Goal: Task Accomplishment & Management: Manage account settings

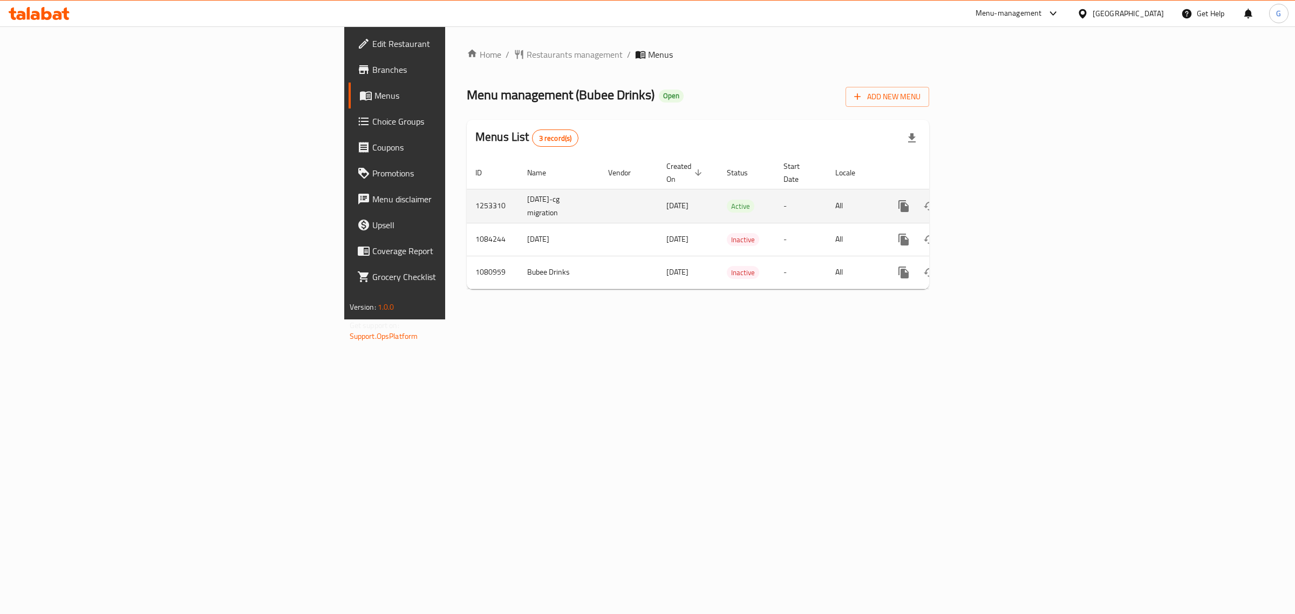
click at [988, 200] on icon "enhanced table" at bounding box center [981, 206] width 13 height 13
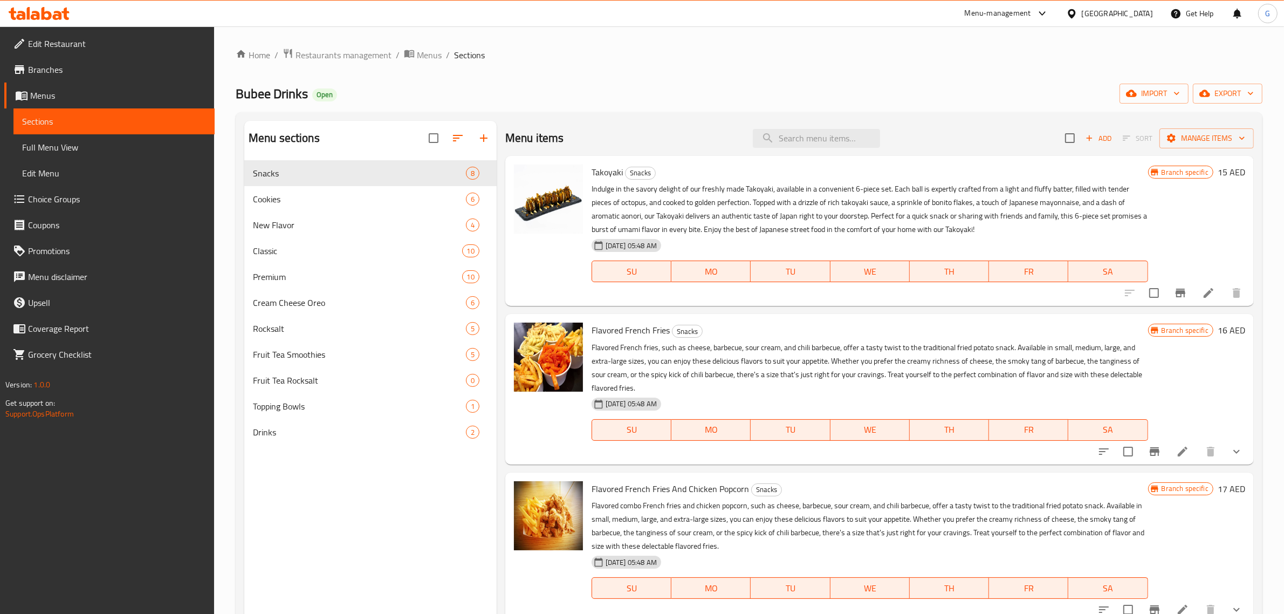
click at [797, 148] on div "Menu items Add Sort Manage items" at bounding box center [879, 138] width 749 height 35
click at [799, 142] on input "search" at bounding box center [816, 138] width 127 height 19
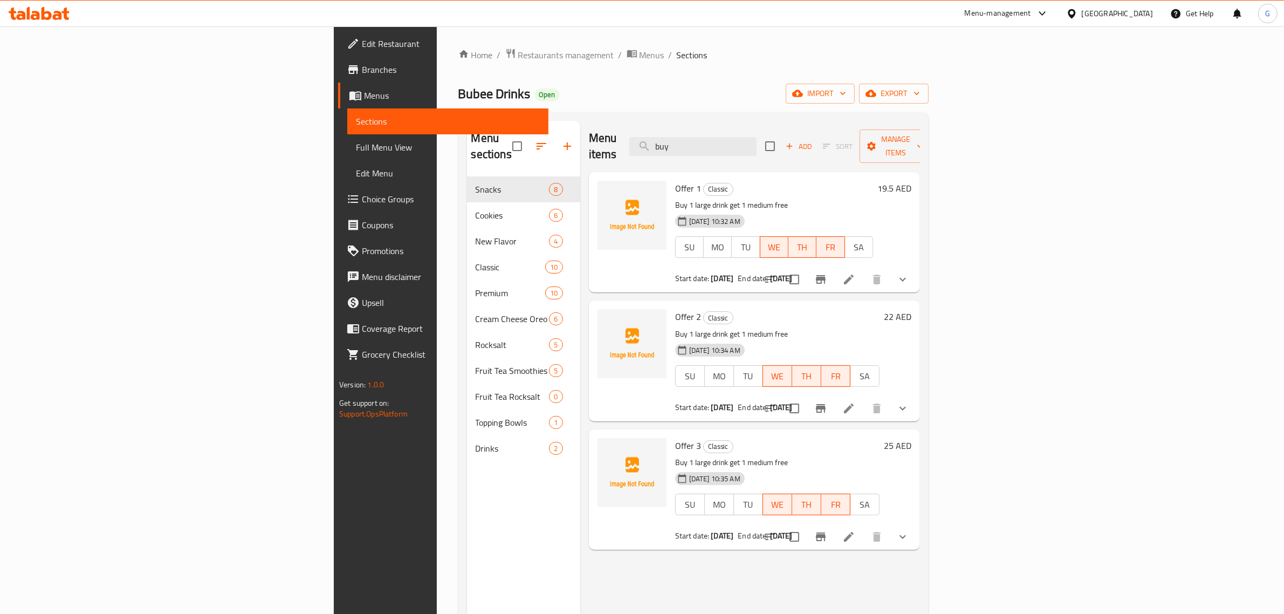
type input "buy"
click at [675, 198] on p "Buy 1 large drink get 1 medium free" at bounding box center [774, 204] width 198 height 13
click at [909, 273] on icon "show more" at bounding box center [902, 279] width 13 height 13
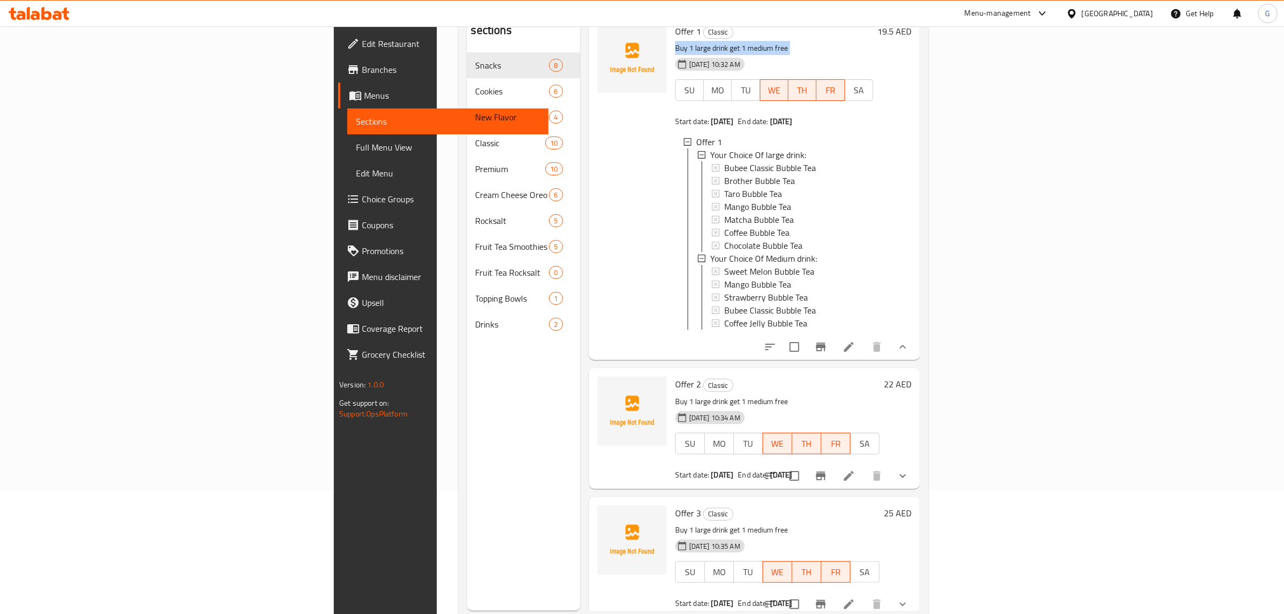
scroll to position [152, 0]
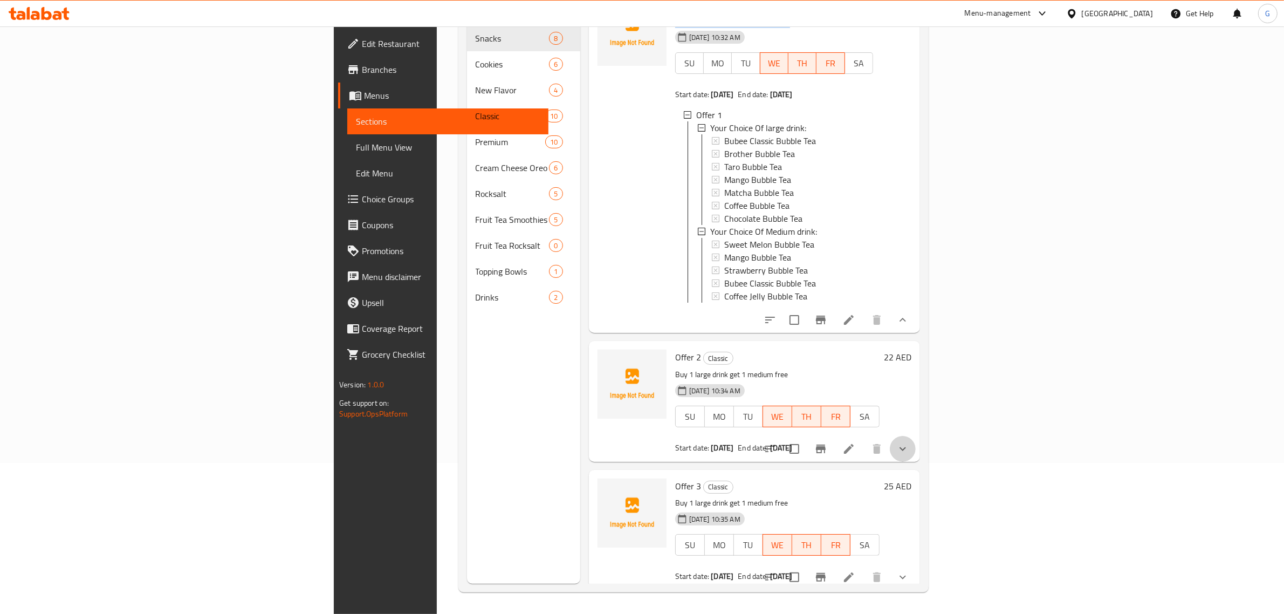
click at [916, 446] on button "show more" at bounding box center [903, 449] width 26 height 26
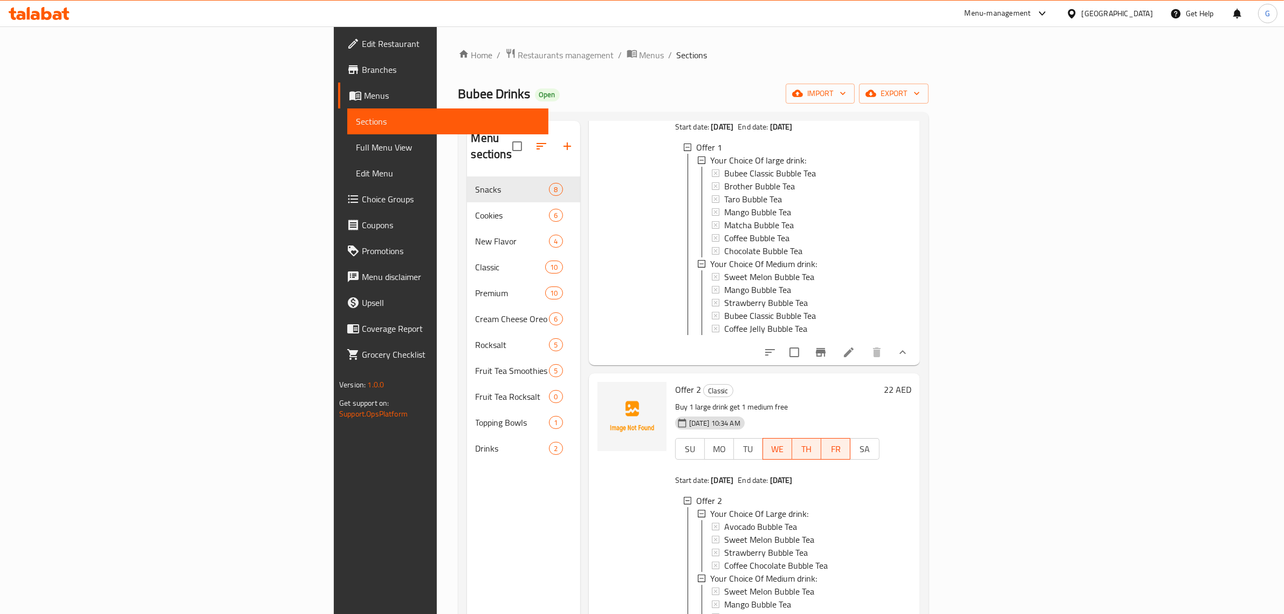
scroll to position [0, 0]
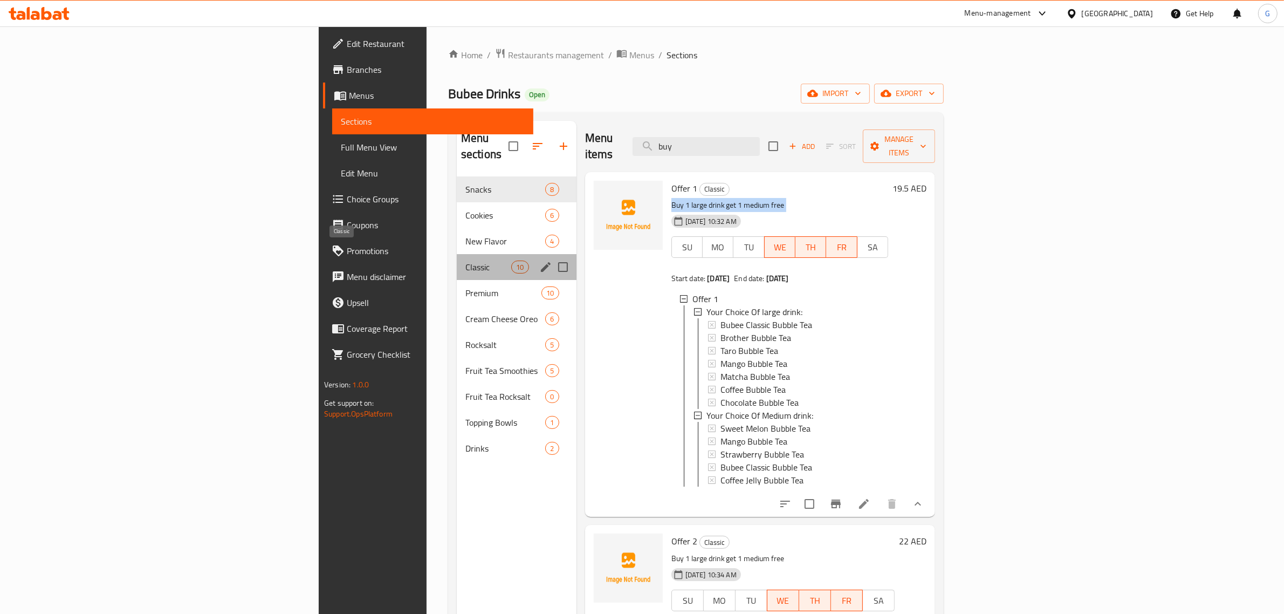
click at [465, 261] on span "Classic" at bounding box center [488, 267] width 46 height 13
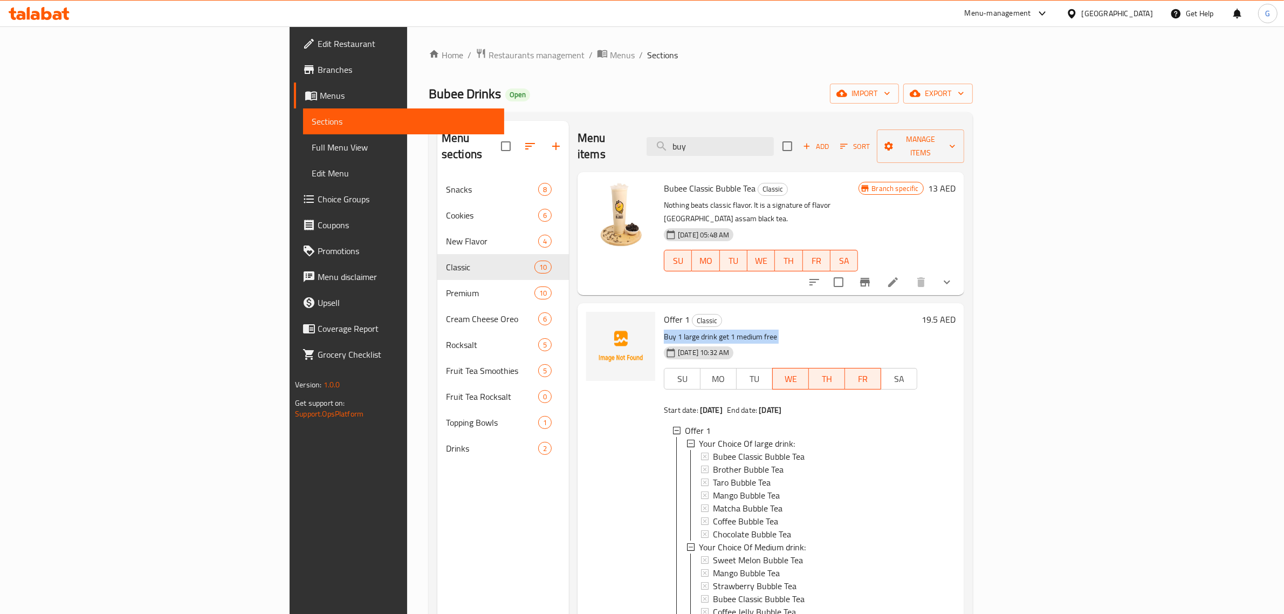
click at [954, 276] on icon "show more" at bounding box center [947, 282] width 13 height 13
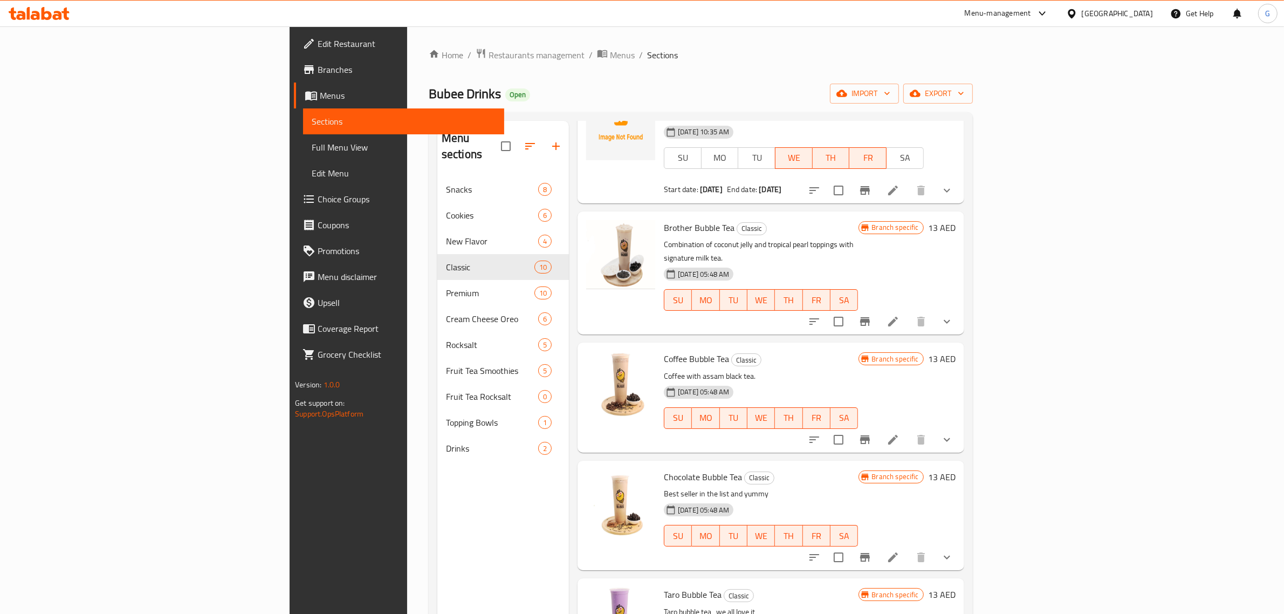
scroll to position [1214, 0]
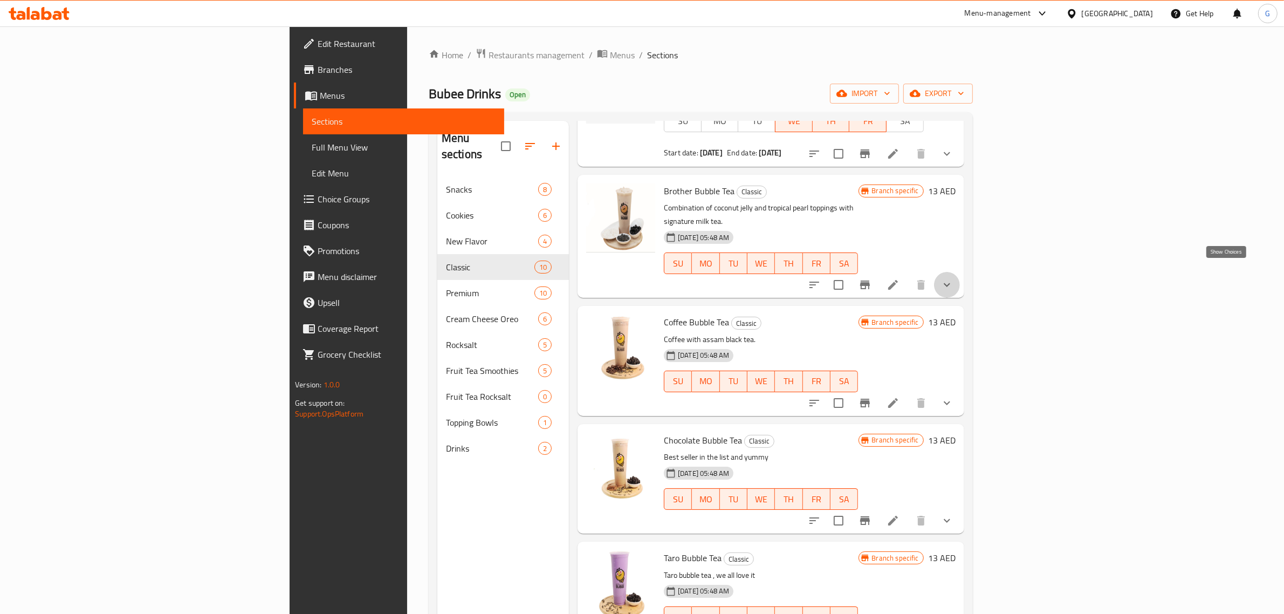
click at [954, 278] on icon "show more" at bounding box center [947, 284] width 13 height 13
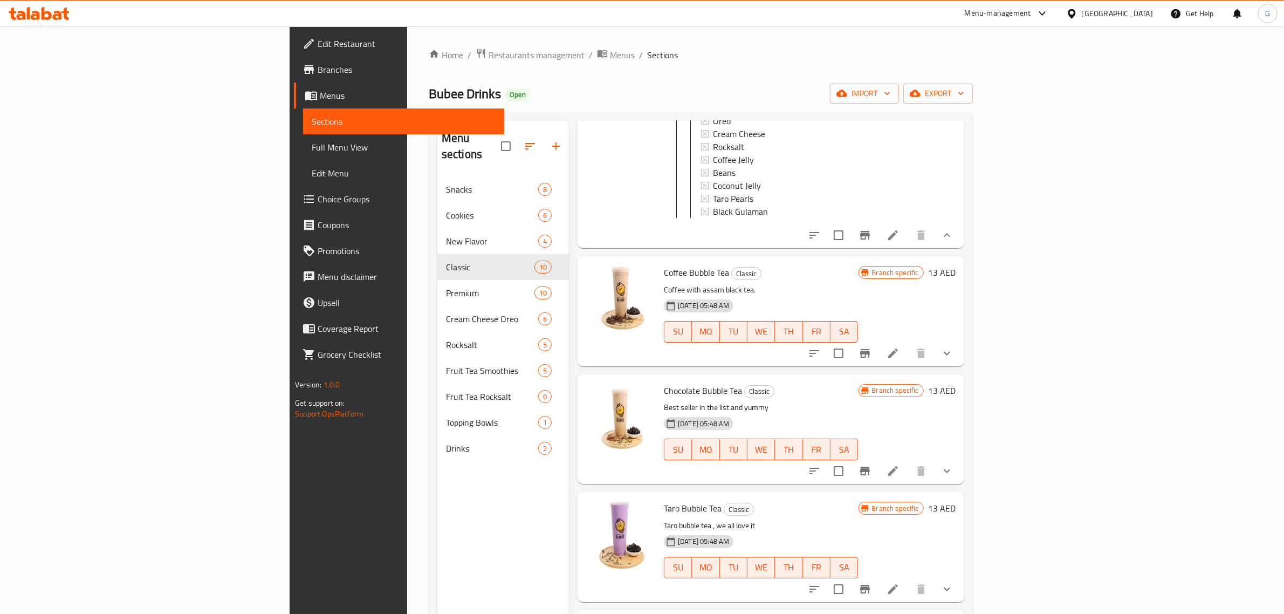
scroll to position [1686, 0]
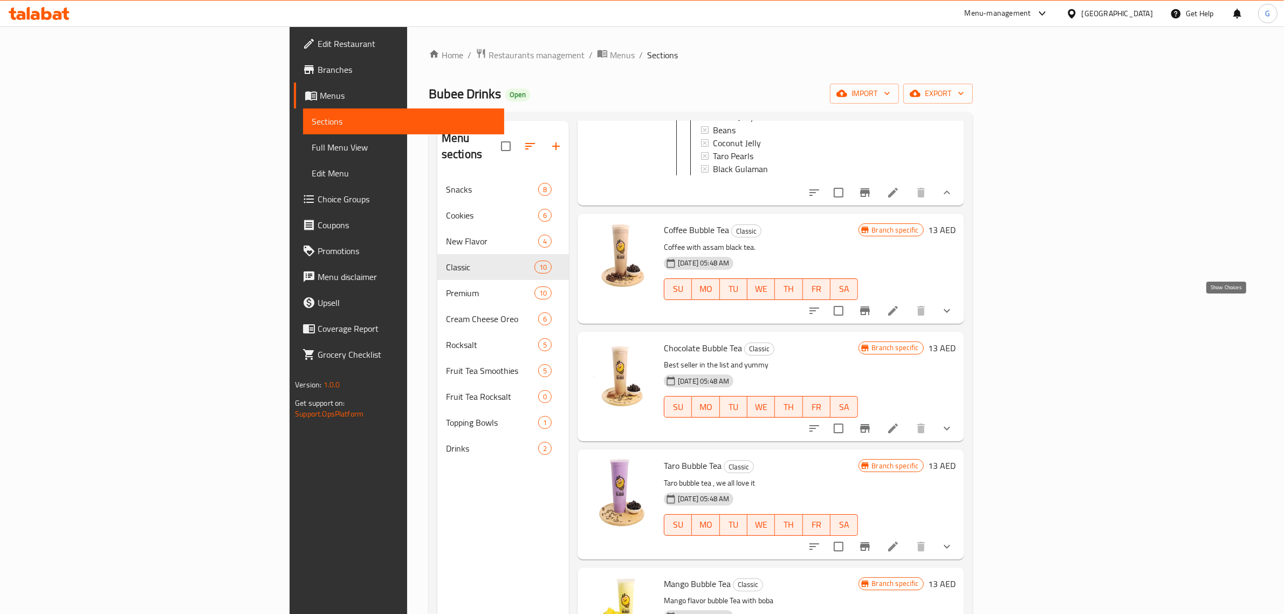
click at [954, 304] on icon "show more" at bounding box center [947, 310] width 13 height 13
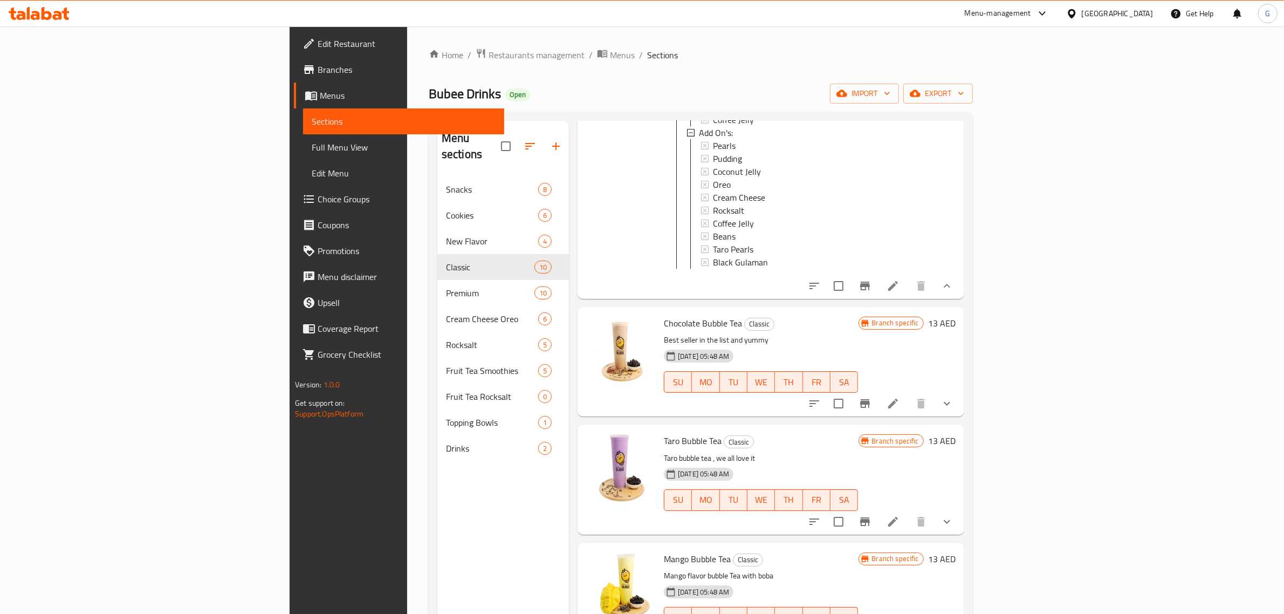
scroll to position [2131, 0]
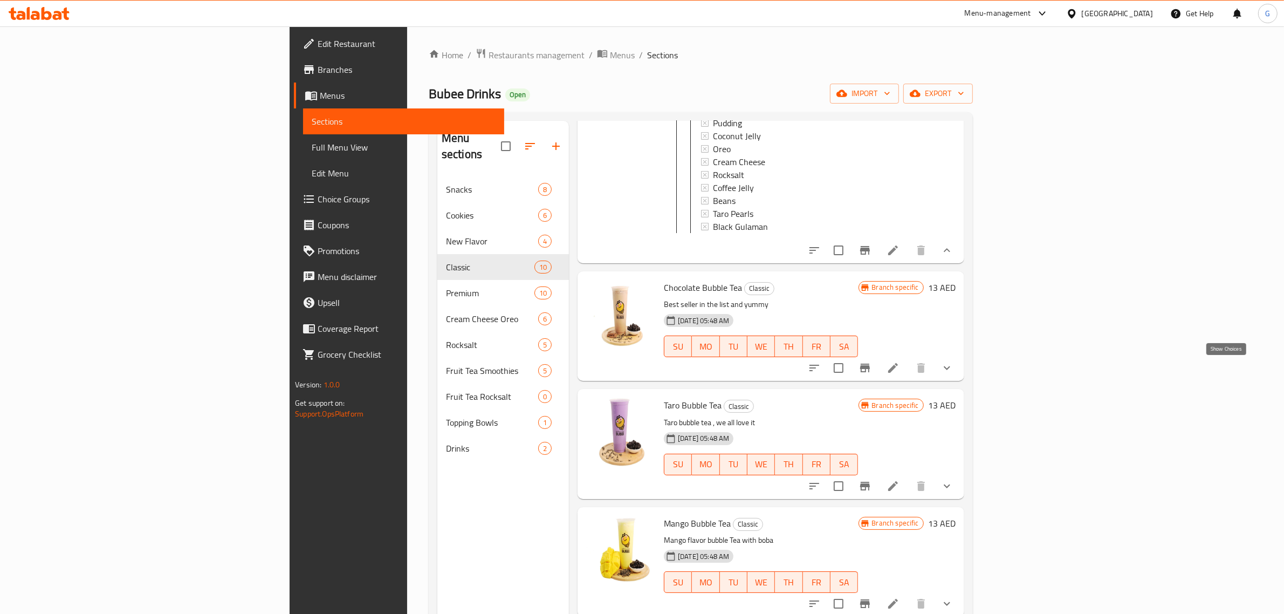
click at [954, 368] on icon "show more" at bounding box center [947, 367] width 13 height 13
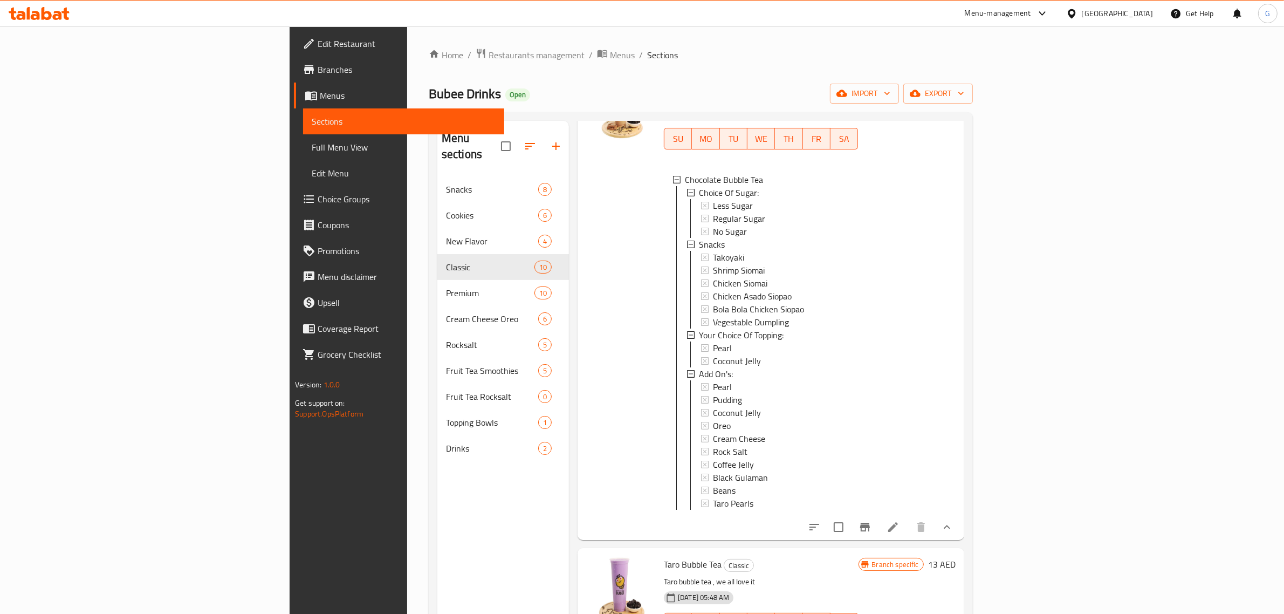
scroll to position [2507, 0]
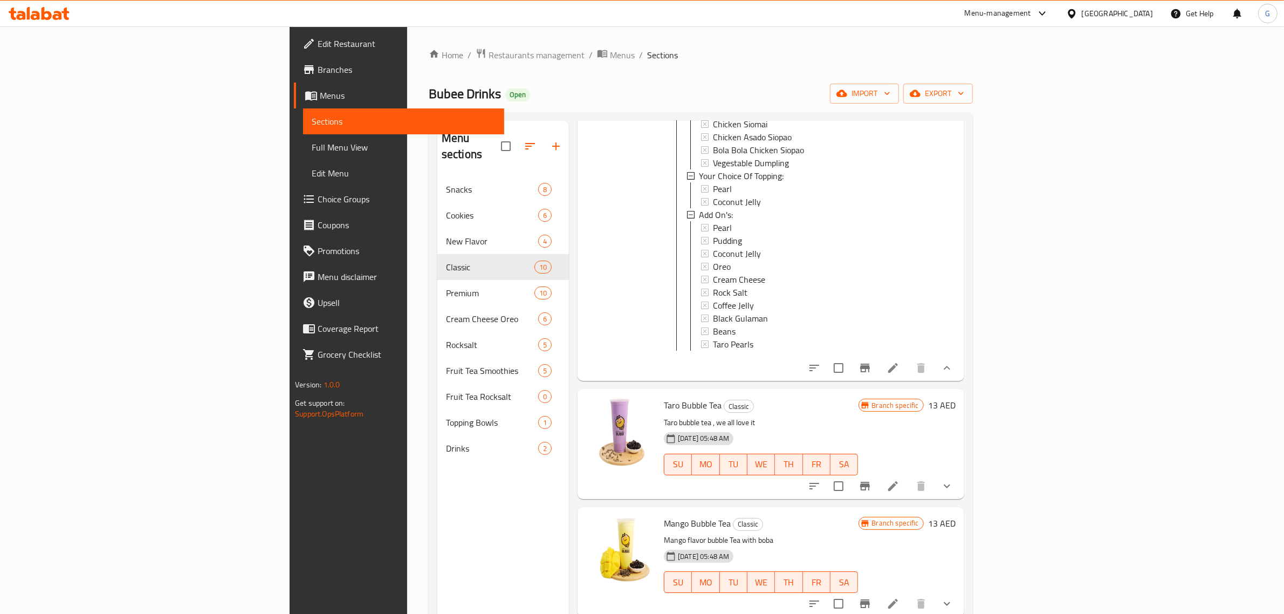
click at [954, 484] on icon "show more" at bounding box center [947, 486] width 13 height 13
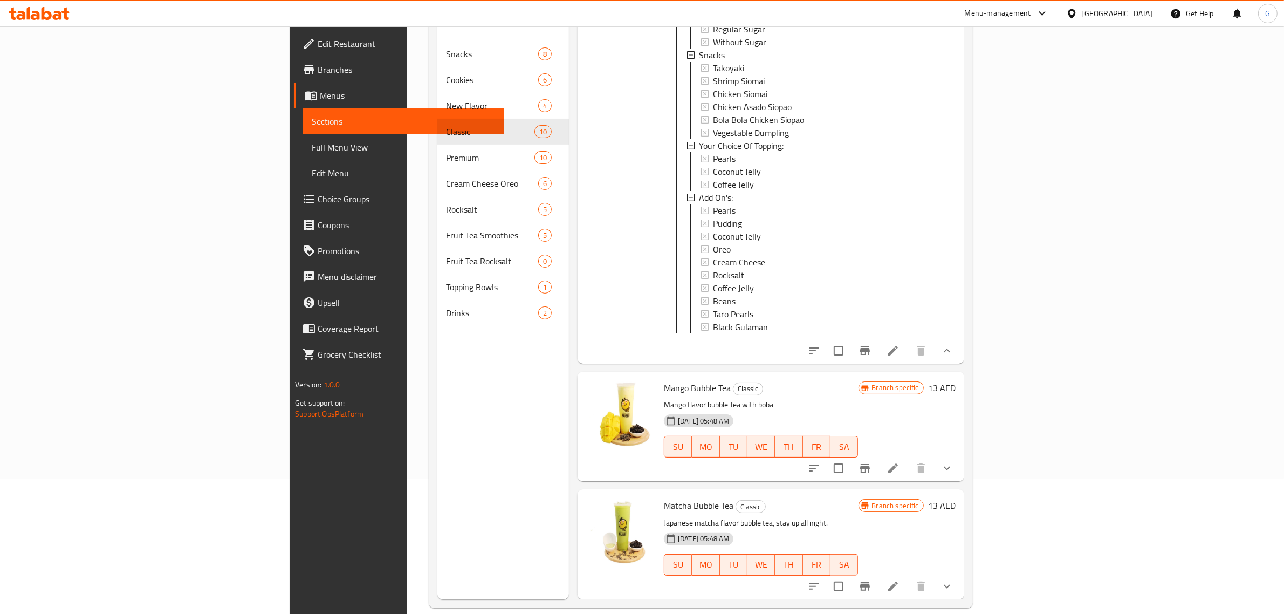
scroll to position [152, 0]
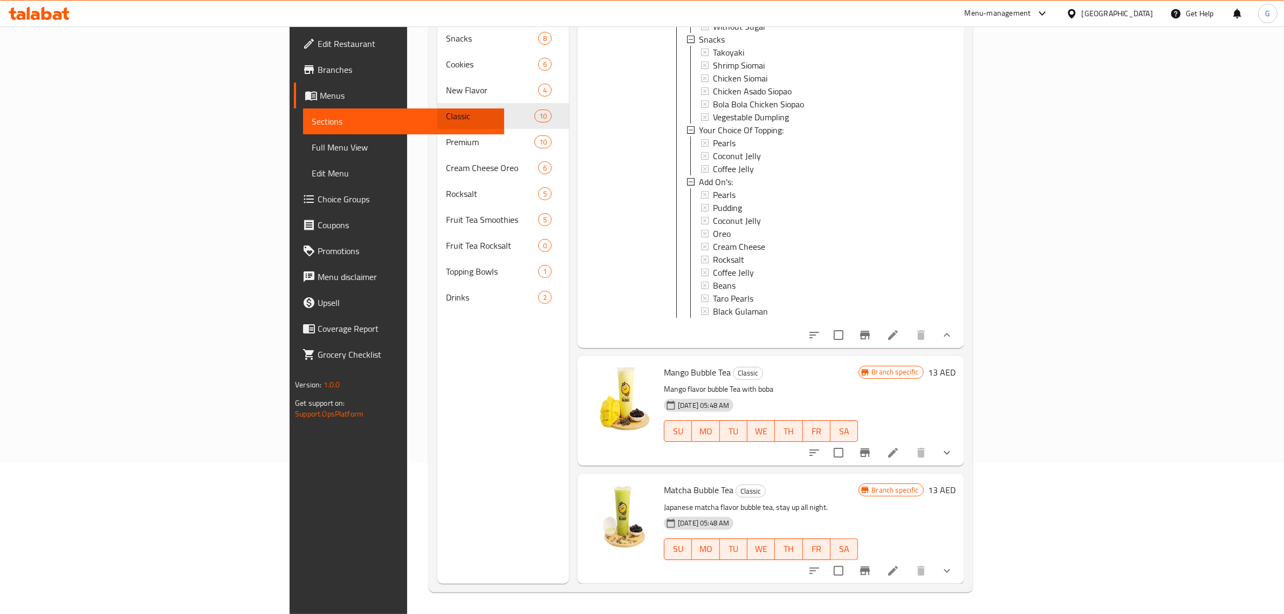
click at [954, 447] on icon "show more" at bounding box center [947, 452] width 13 height 13
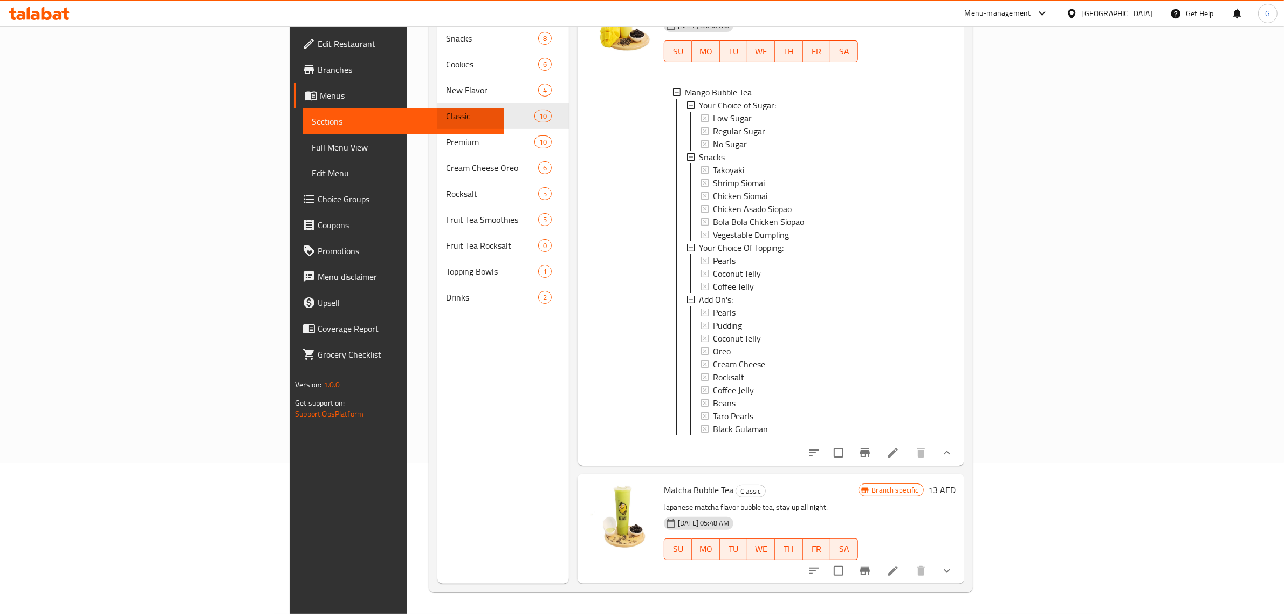
scroll to position [3286, 0]
click at [954, 570] on icon "show more" at bounding box center [947, 570] width 13 height 13
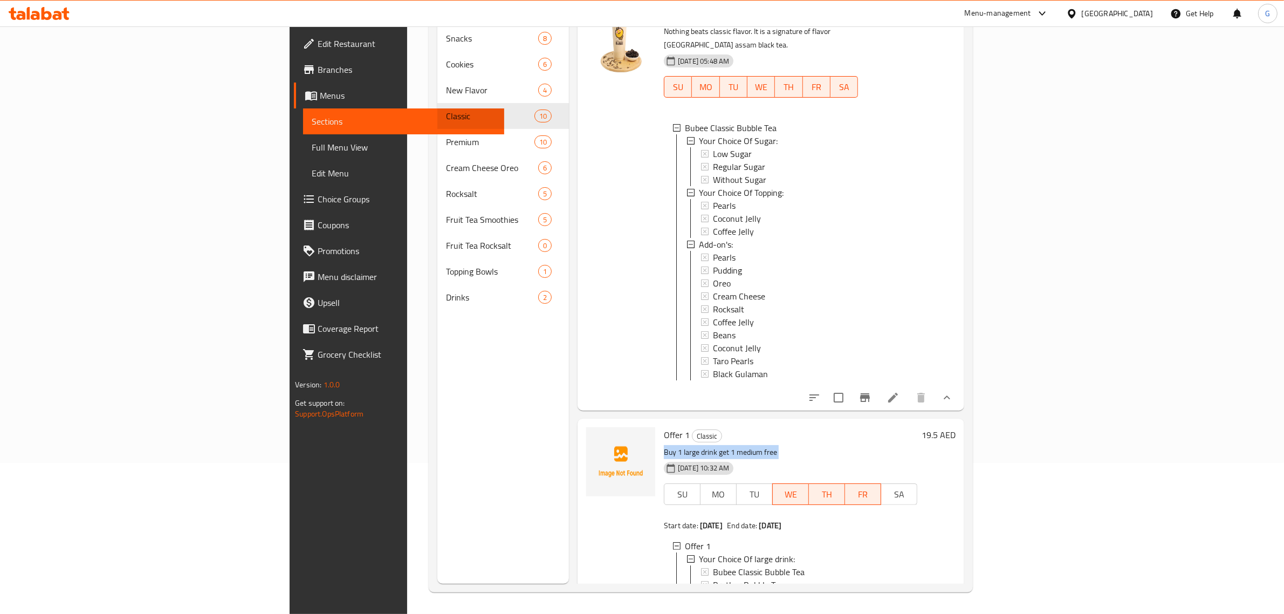
scroll to position [0, 0]
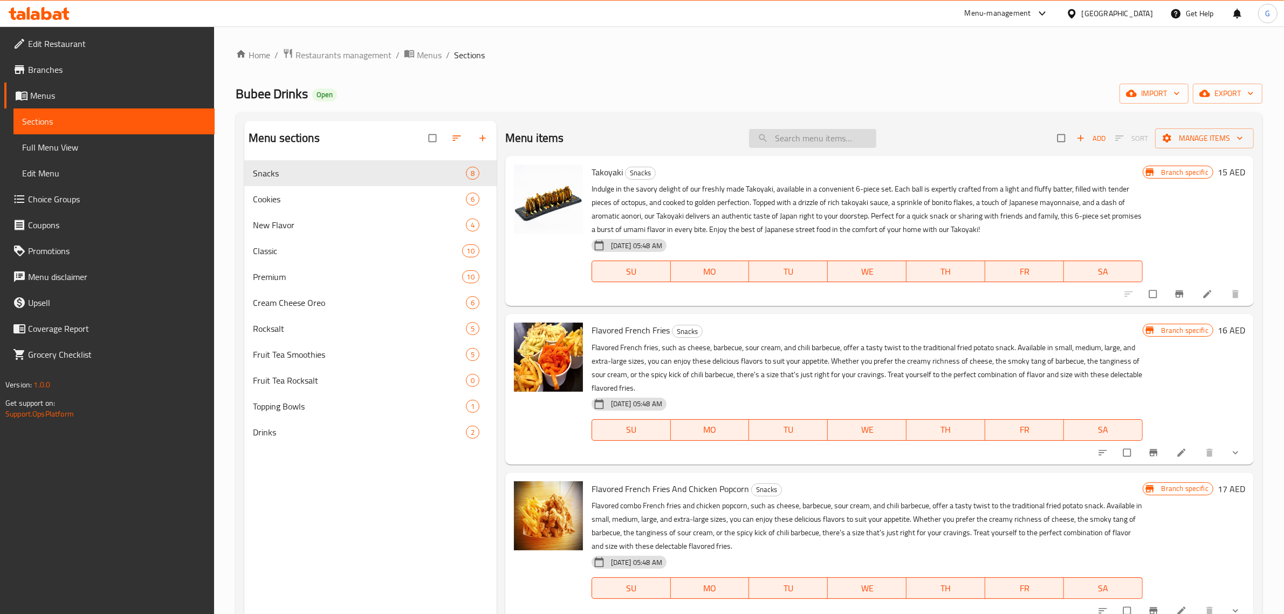
click at [838, 135] on input "search" at bounding box center [812, 138] width 127 height 19
paste input "BUBEE CLASSIC BUBBLE TEA"
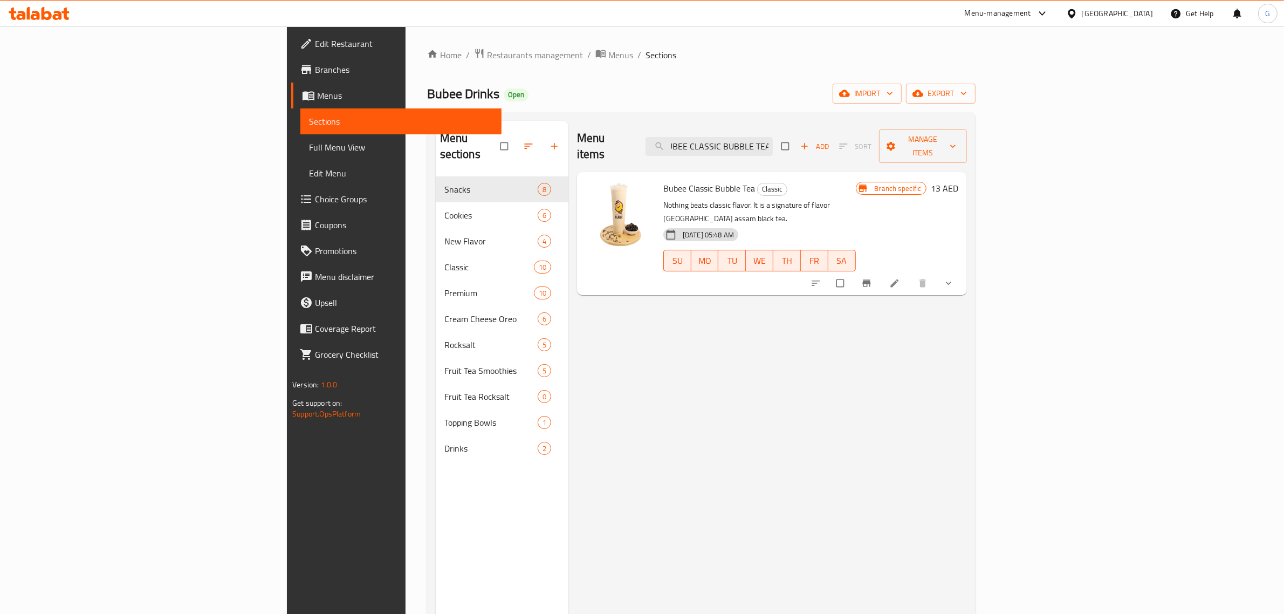
type input "BUBEE CLASSIC BUBBLE TEA"
click at [951, 282] on icon "show more" at bounding box center [948, 283] width 5 height 3
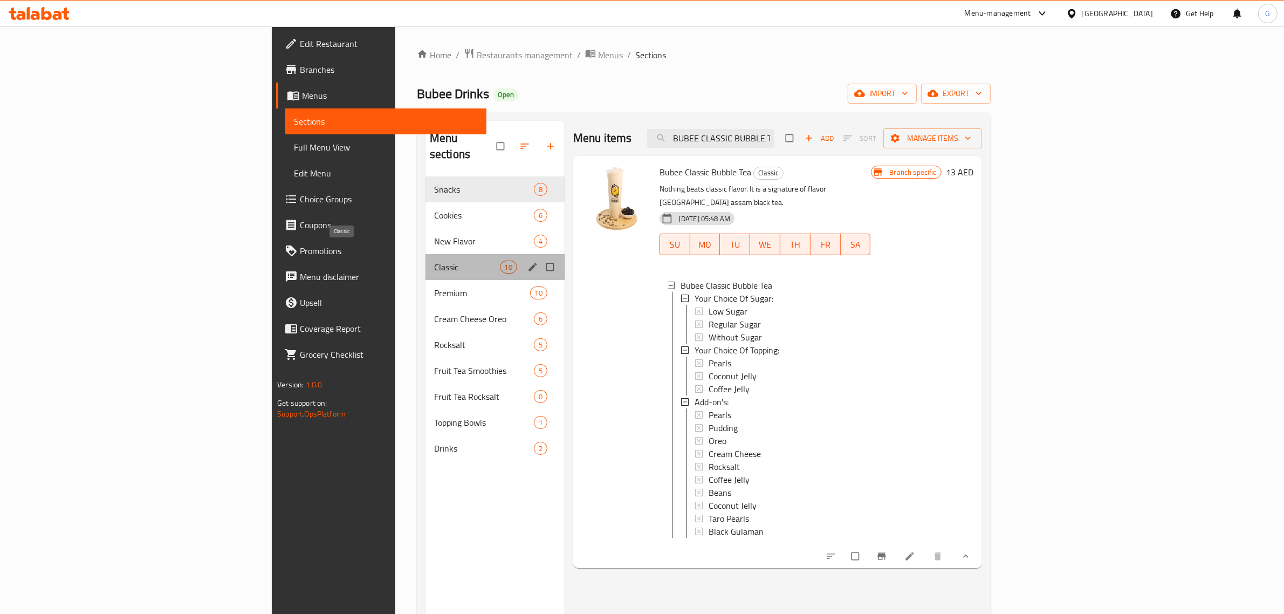
click at [434, 261] on span "Classic" at bounding box center [467, 267] width 66 height 13
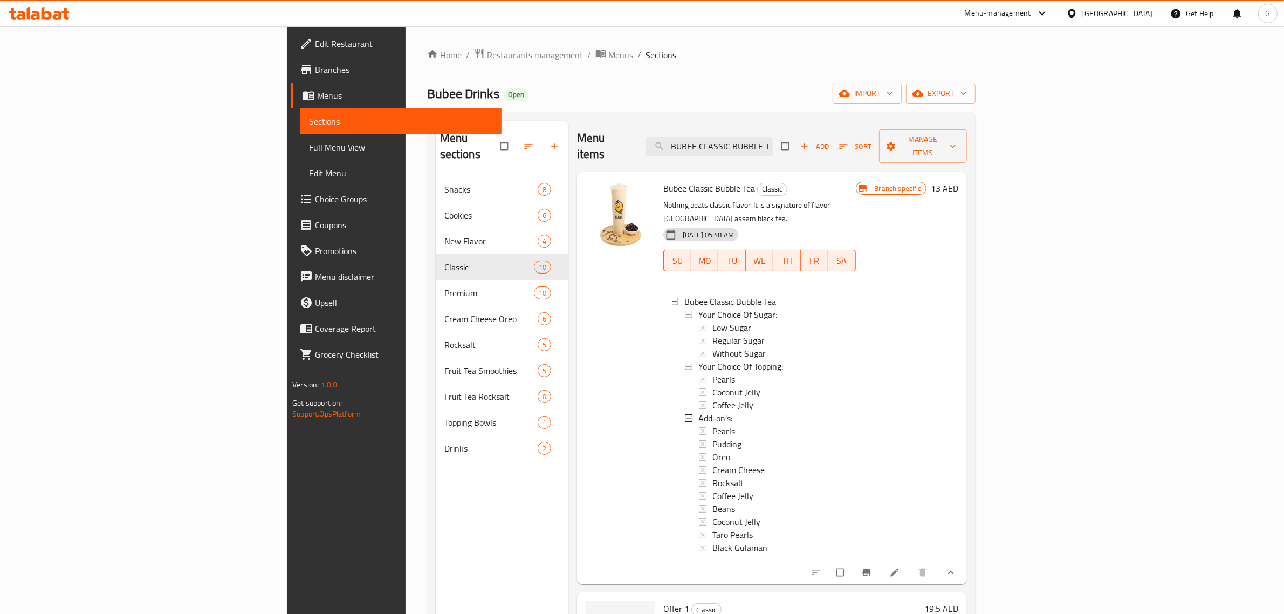
scroll to position [546, 0]
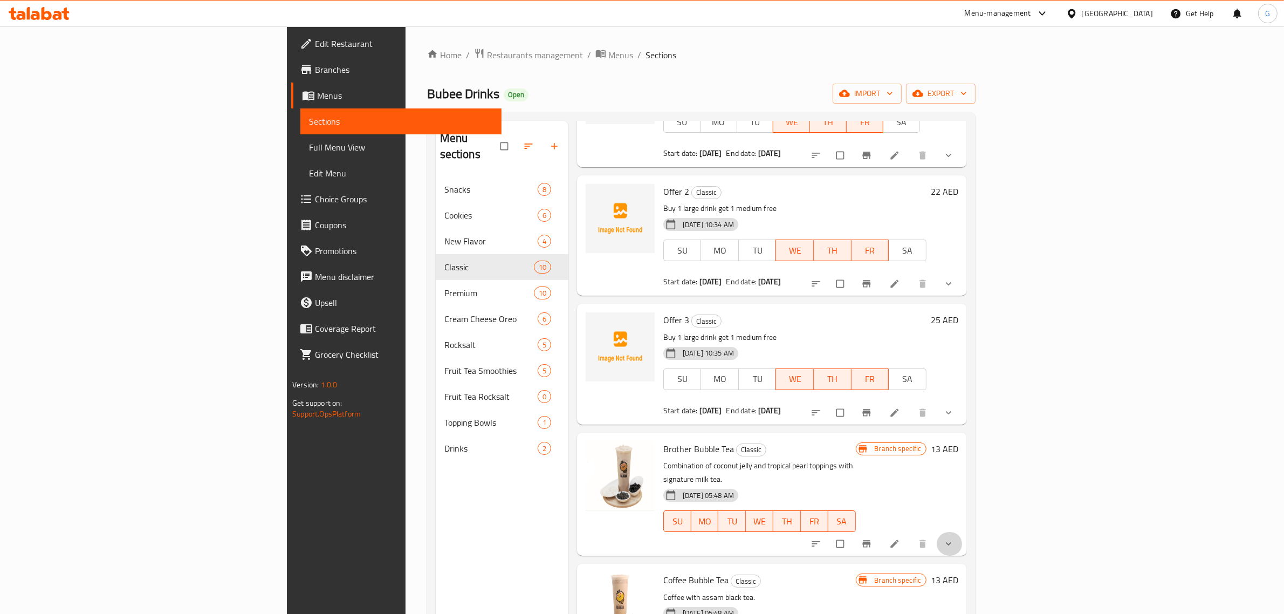
click at [963, 532] on button "show more" at bounding box center [950, 544] width 26 height 24
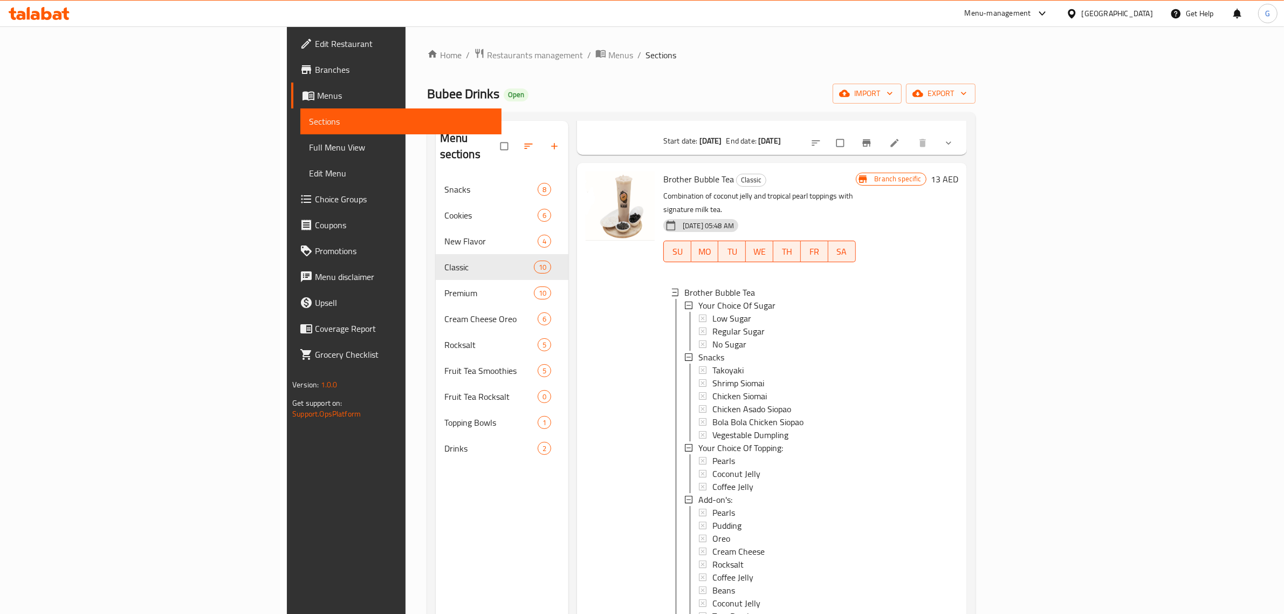
scroll to position [883, 0]
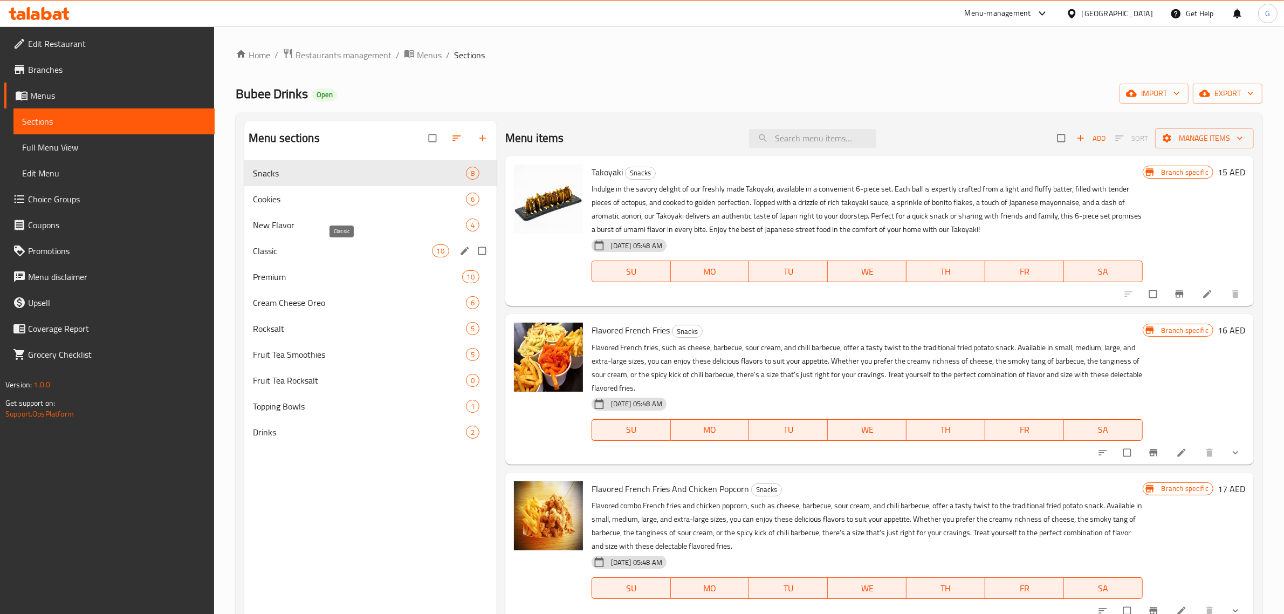
click at [311, 245] on span "Classic" at bounding box center [342, 250] width 179 height 13
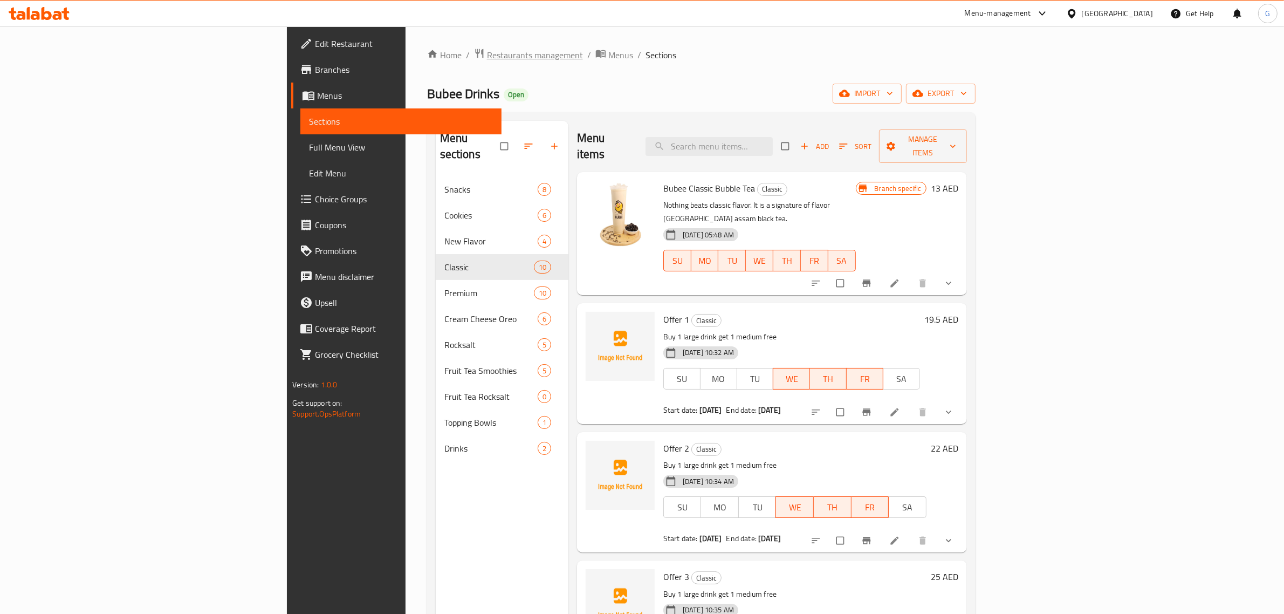
click at [487, 49] on span "Restaurants management" at bounding box center [535, 55] width 96 height 13
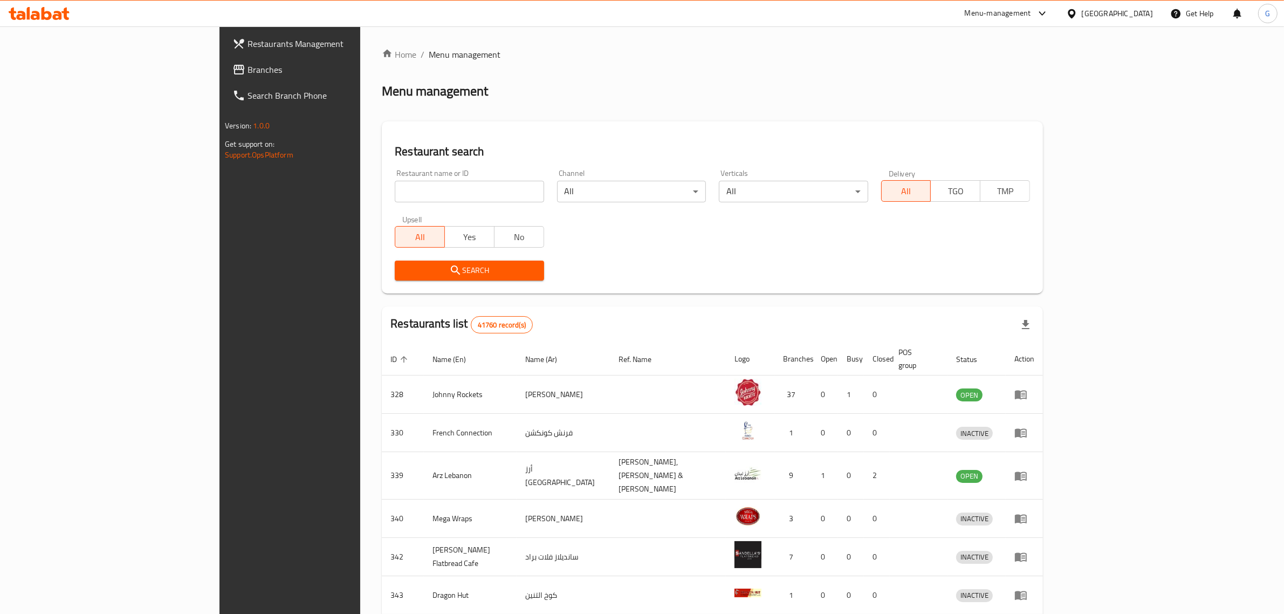
drag, startPoint x: 300, startPoint y: 187, endPoint x: 305, endPoint y: 194, distance: 9.3
click at [395, 187] on input "search" at bounding box center [469, 192] width 149 height 22
paste input "629452"
type input "629452"
click at [388, 254] on div "Search" at bounding box center [469, 270] width 162 height 33
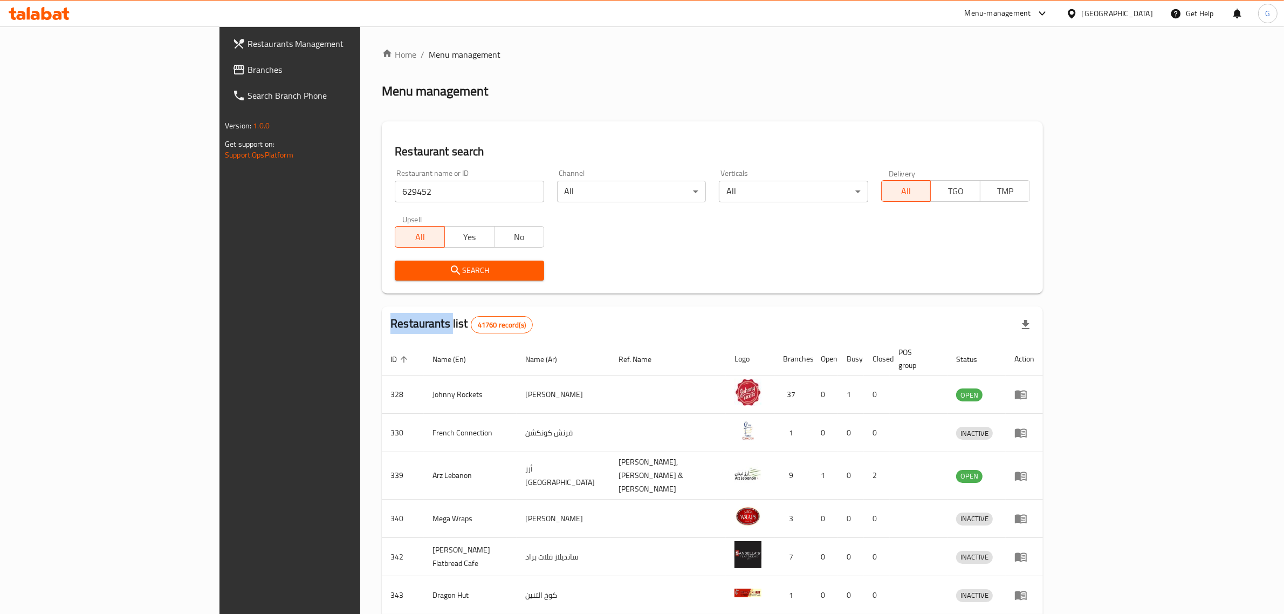
click at [403, 270] on span "Search" at bounding box center [469, 270] width 132 height 13
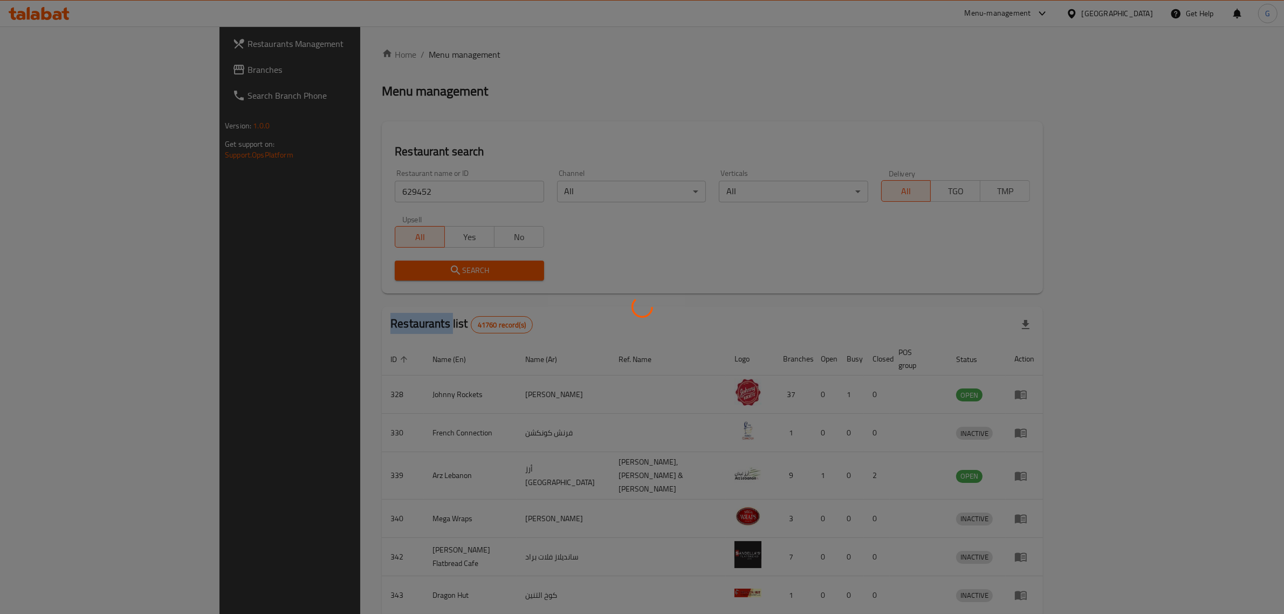
click at [343, 270] on div at bounding box center [642, 307] width 1284 height 614
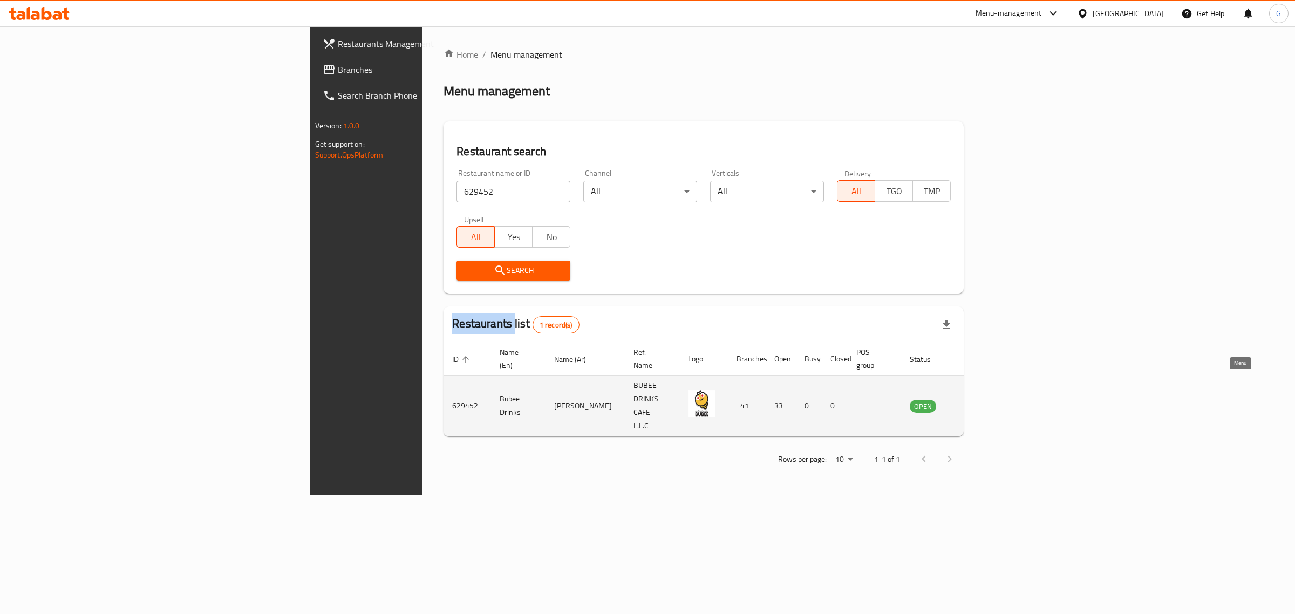
click at [978, 402] on icon "enhanced table" at bounding box center [973, 406] width 12 height 9
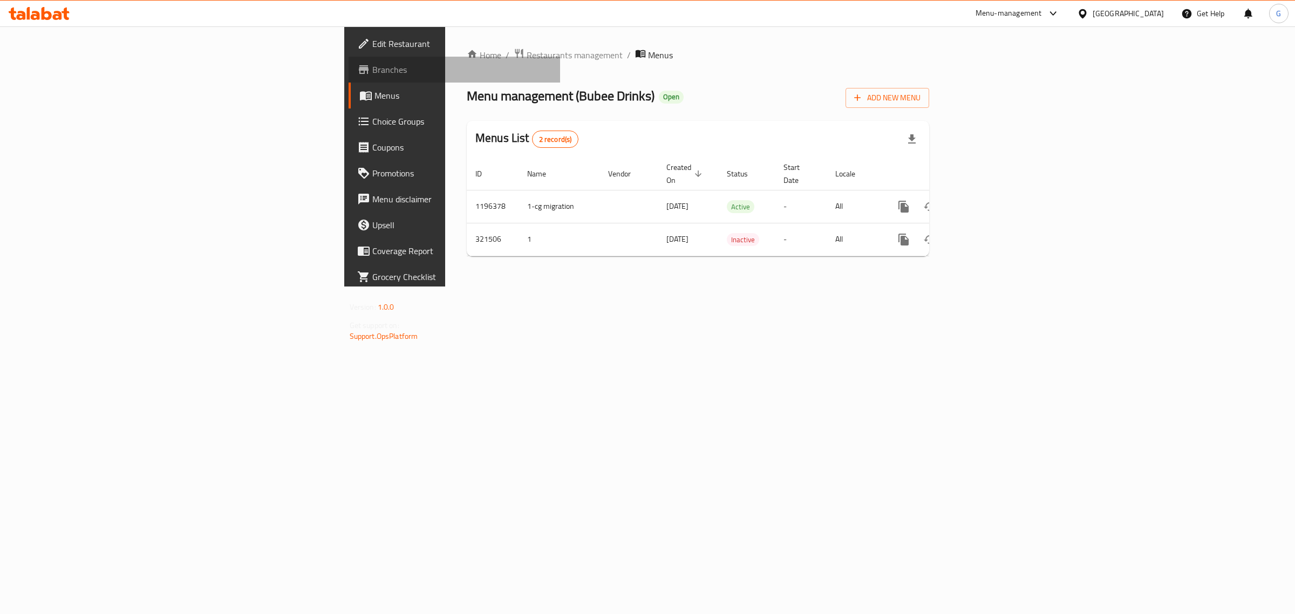
click at [372, 68] on span "Branches" at bounding box center [462, 69] width 180 height 13
